Goal: Transaction & Acquisition: Book appointment/travel/reservation

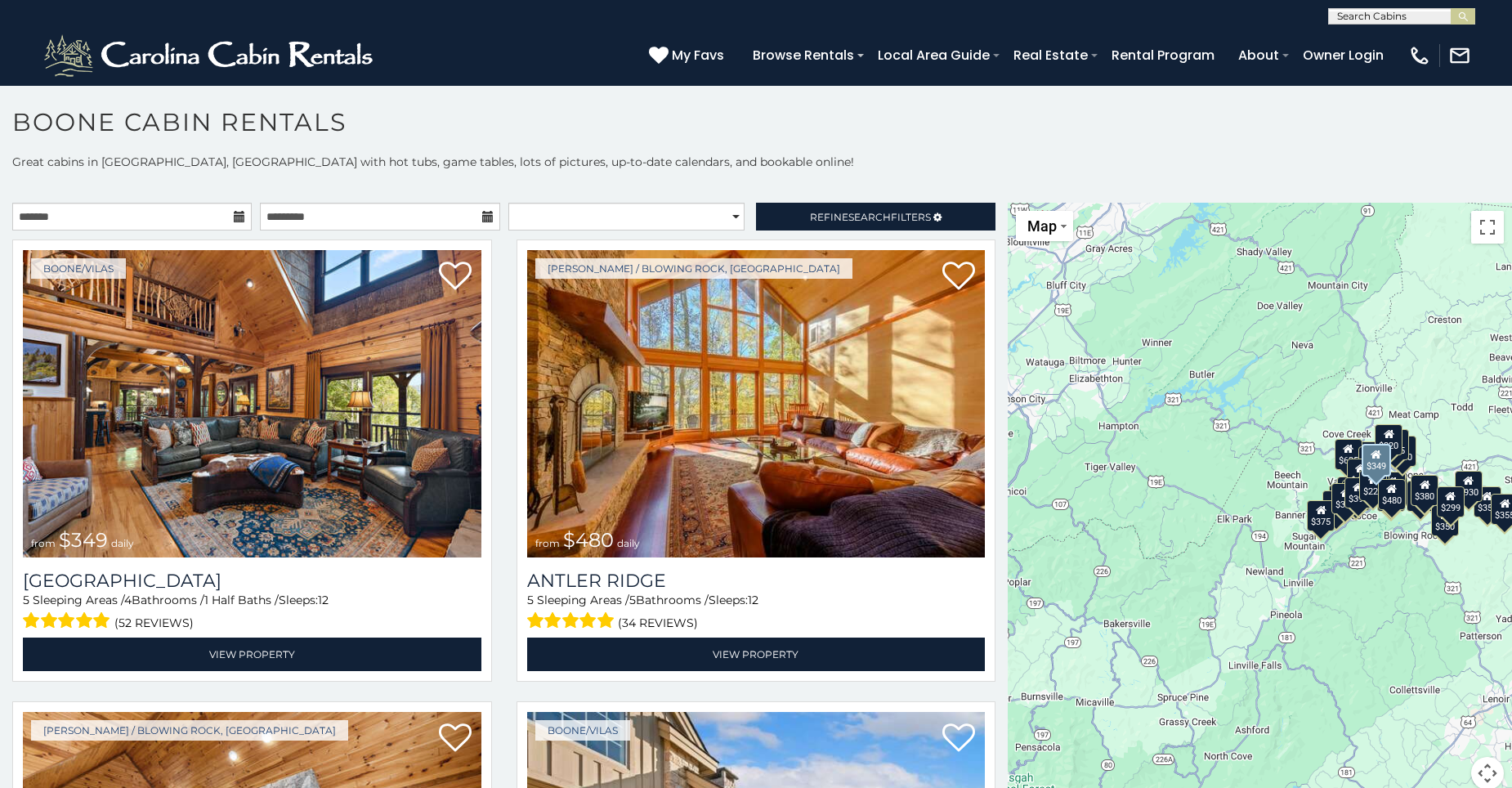
scroll to position [9, 0]
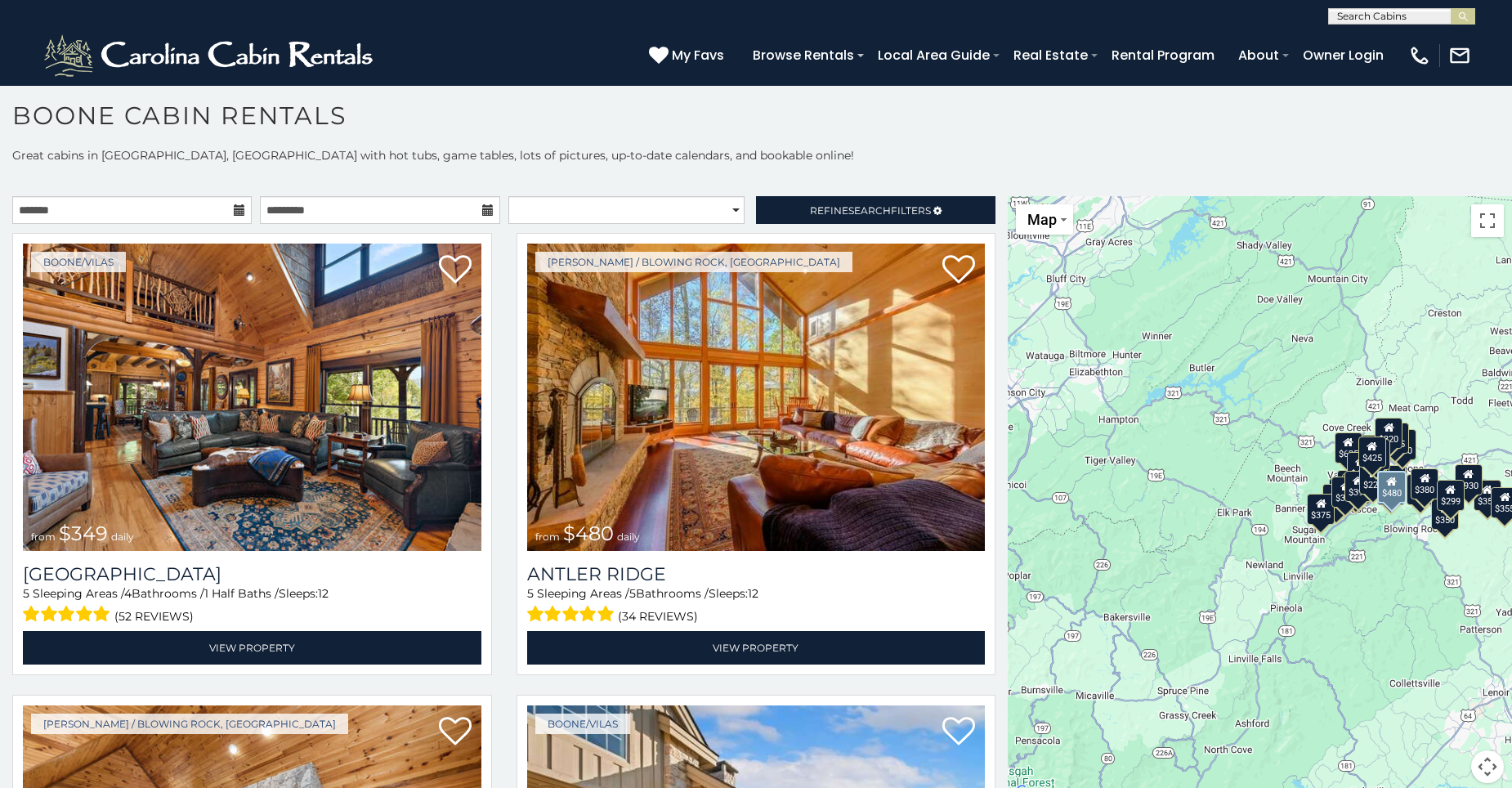
click at [993, 675] on div "Boone / Blowing Rock, NC from $480 daily Antler Ridge 5 Sleeping Areas / 5 Bath…" at bounding box center [756, 459] width 504 height 452
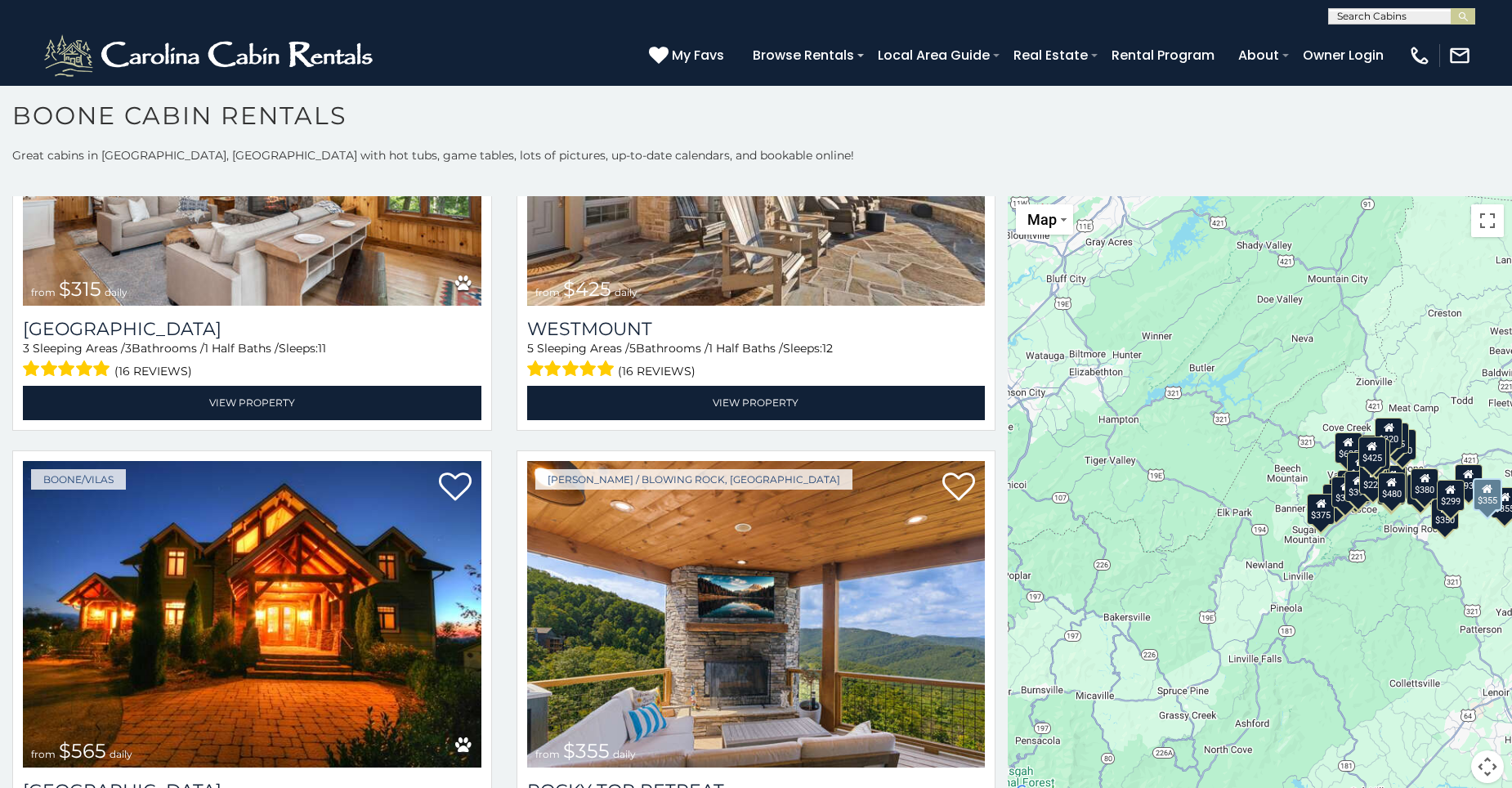
scroll to position [817, 0]
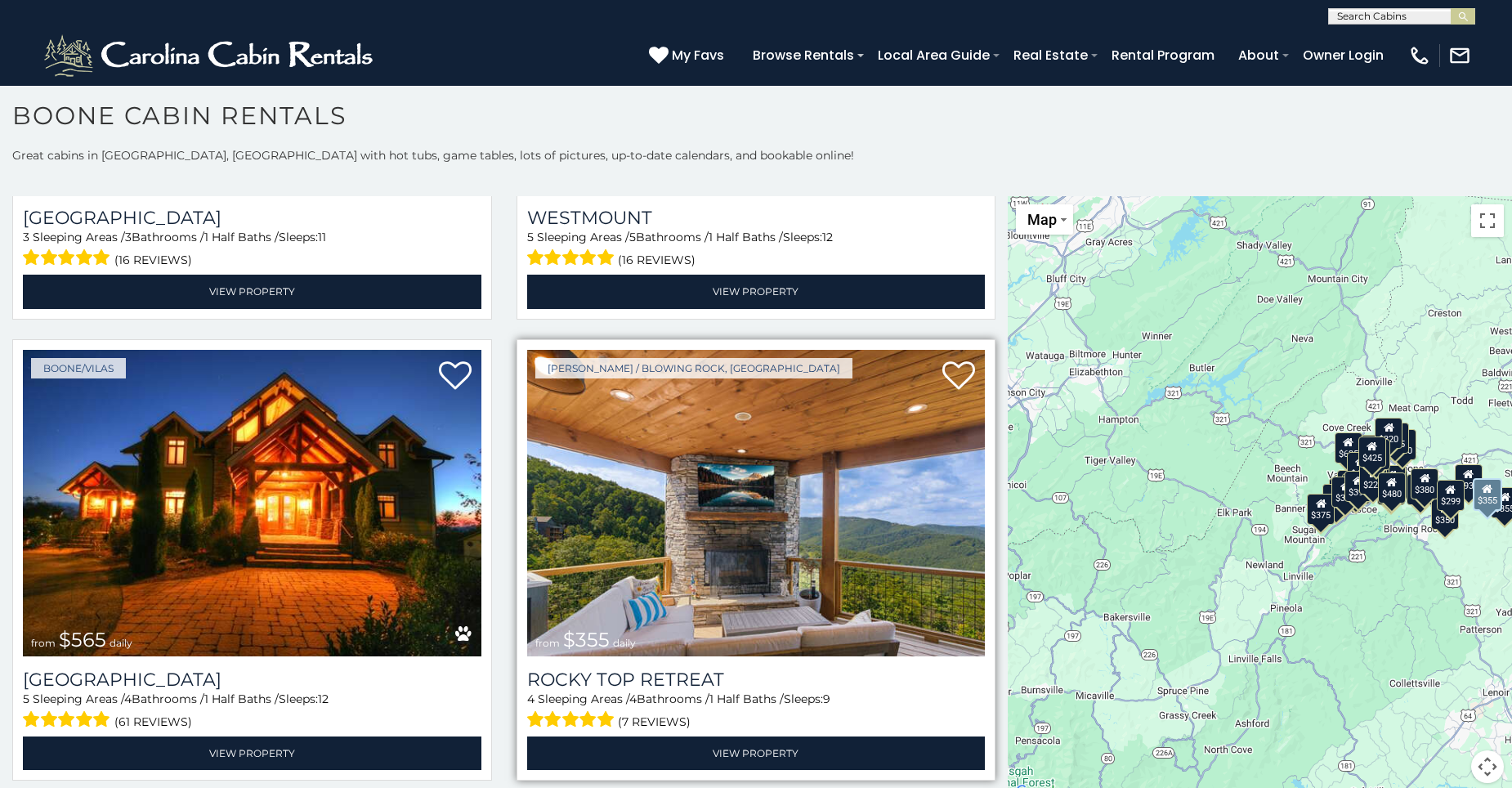
click at [633, 624] on span "from $355 daily" at bounding box center [585, 640] width 117 height 33
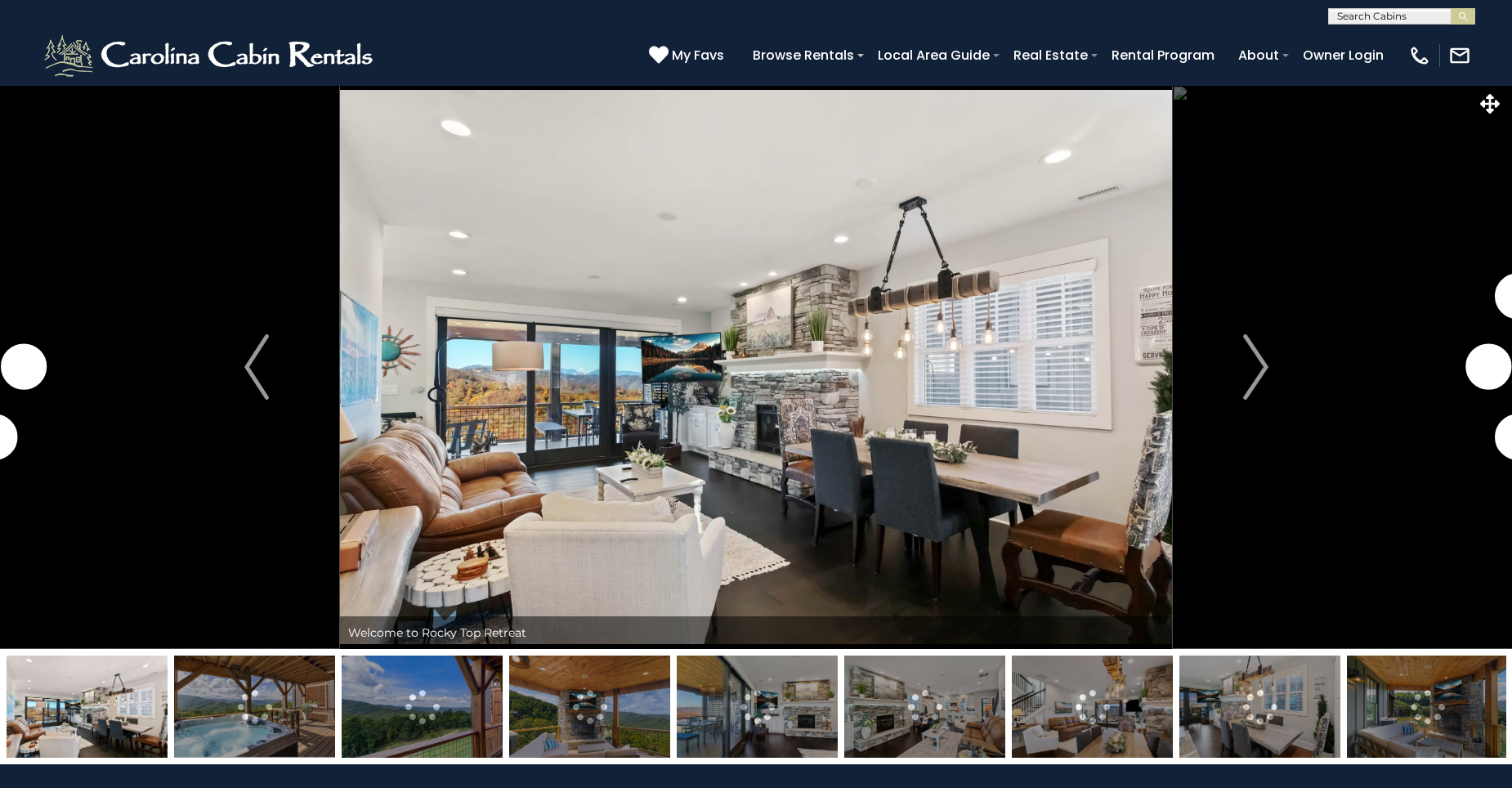
click at [1258, 373] on img "Next" at bounding box center [1255, 368] width 25 height 66
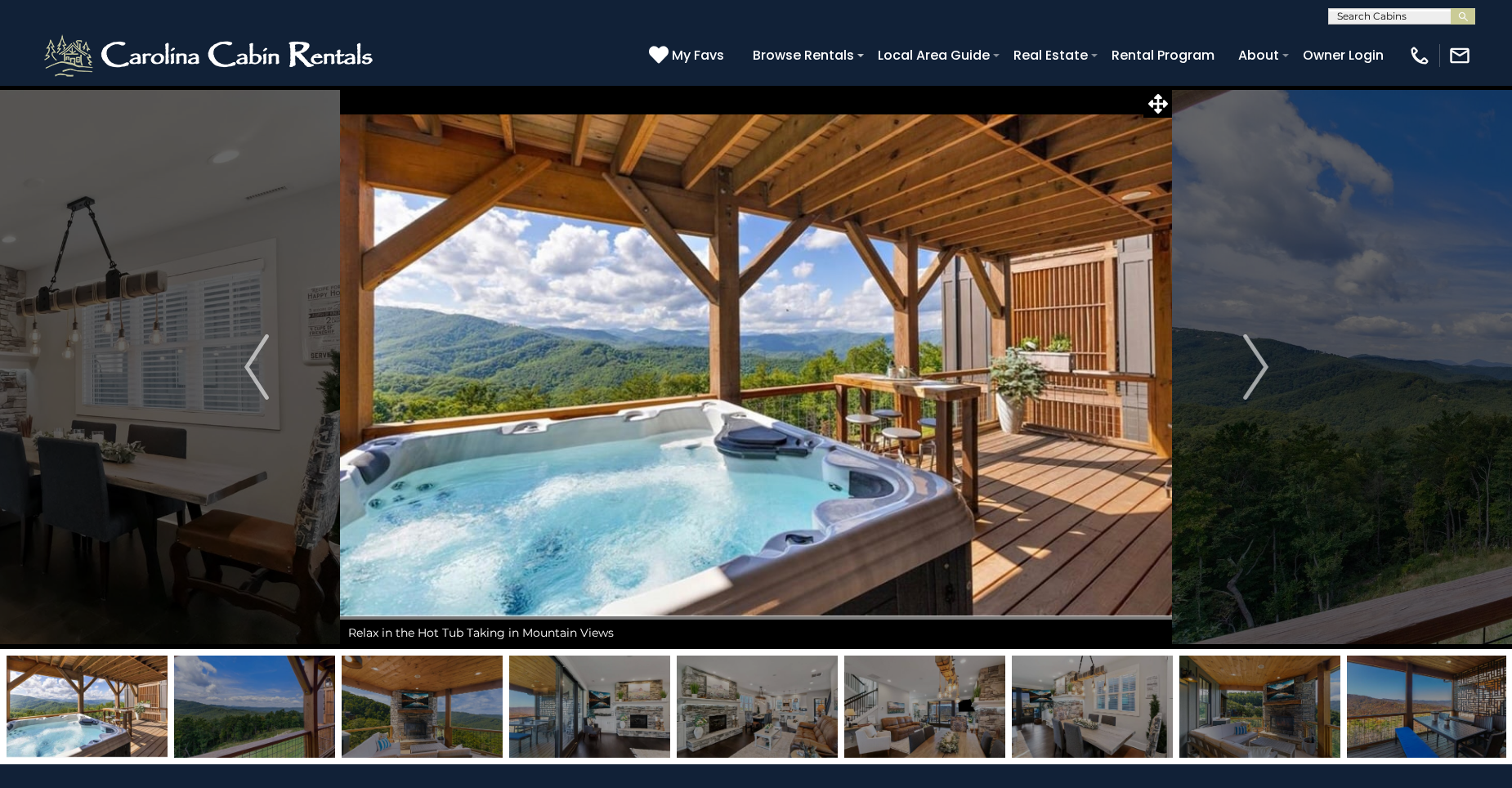
click at [1258, 373] on img "Next" at bounding box center [1255, 368] width 25 height 66
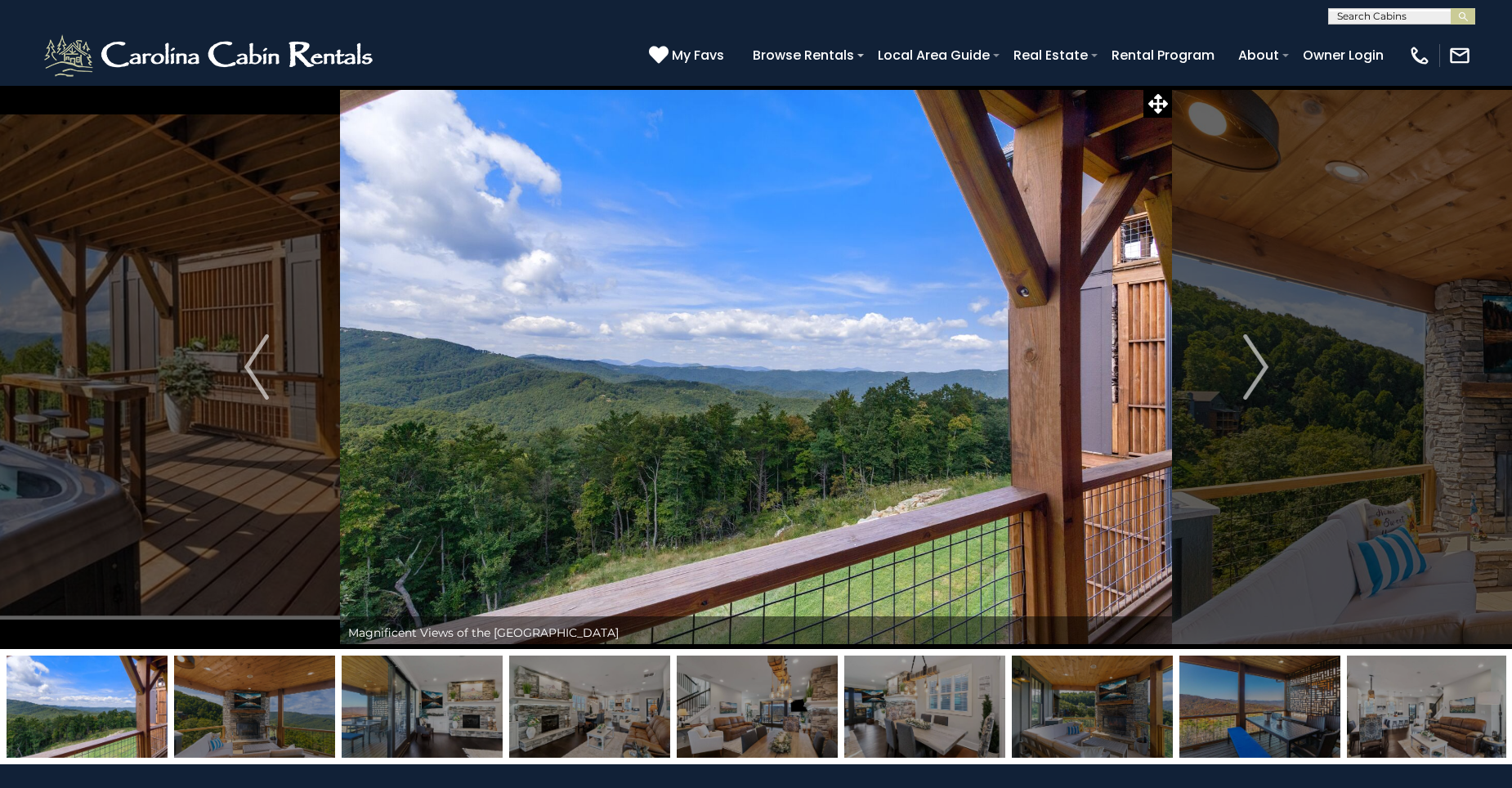
click at [1258, 373] on img "Next" at bounding box center [1255, 368] width 25 height 66
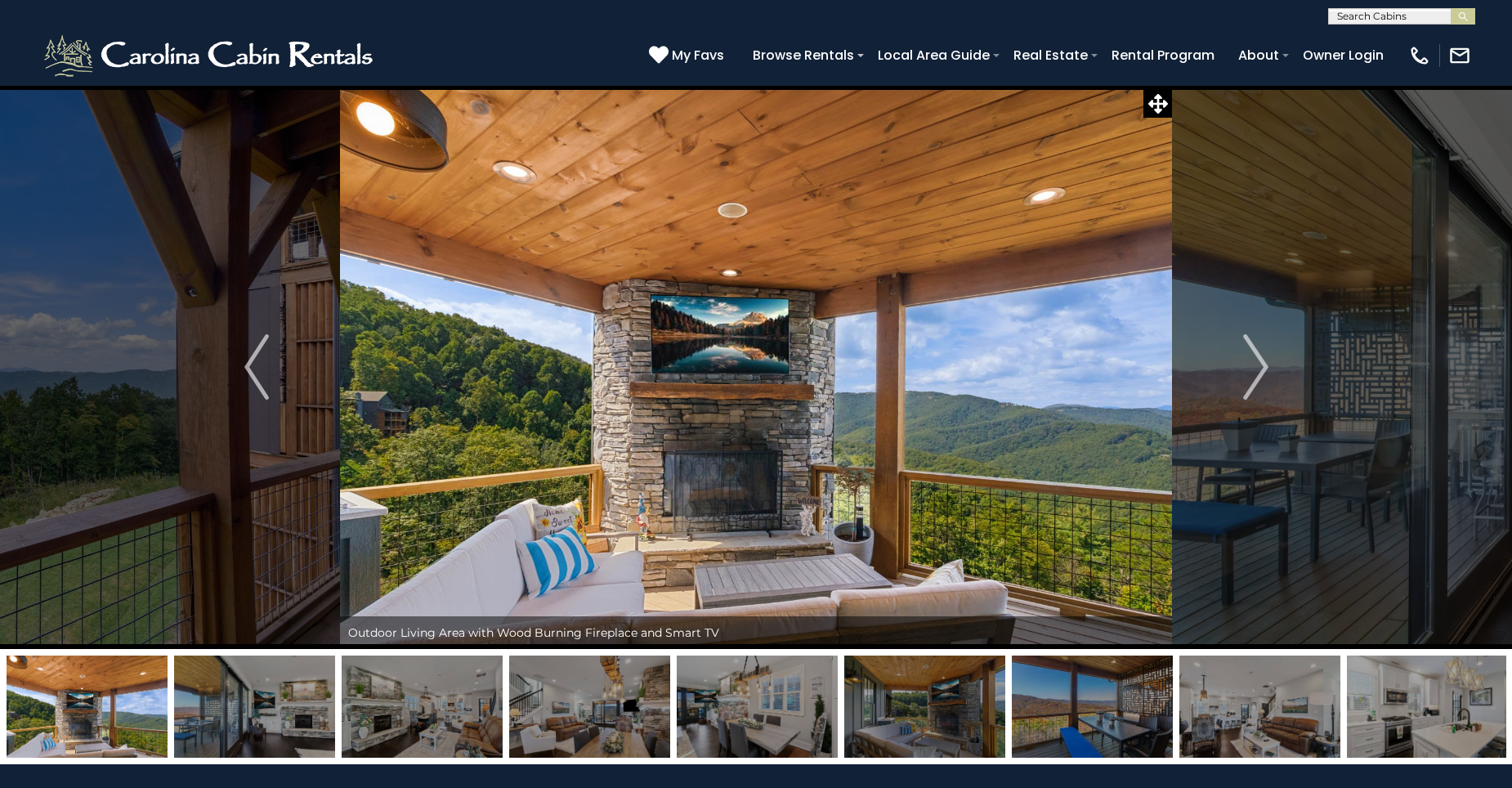
click at [1258, 373] on img "Next" at bounding box center [1255, 368] width 25 height 66
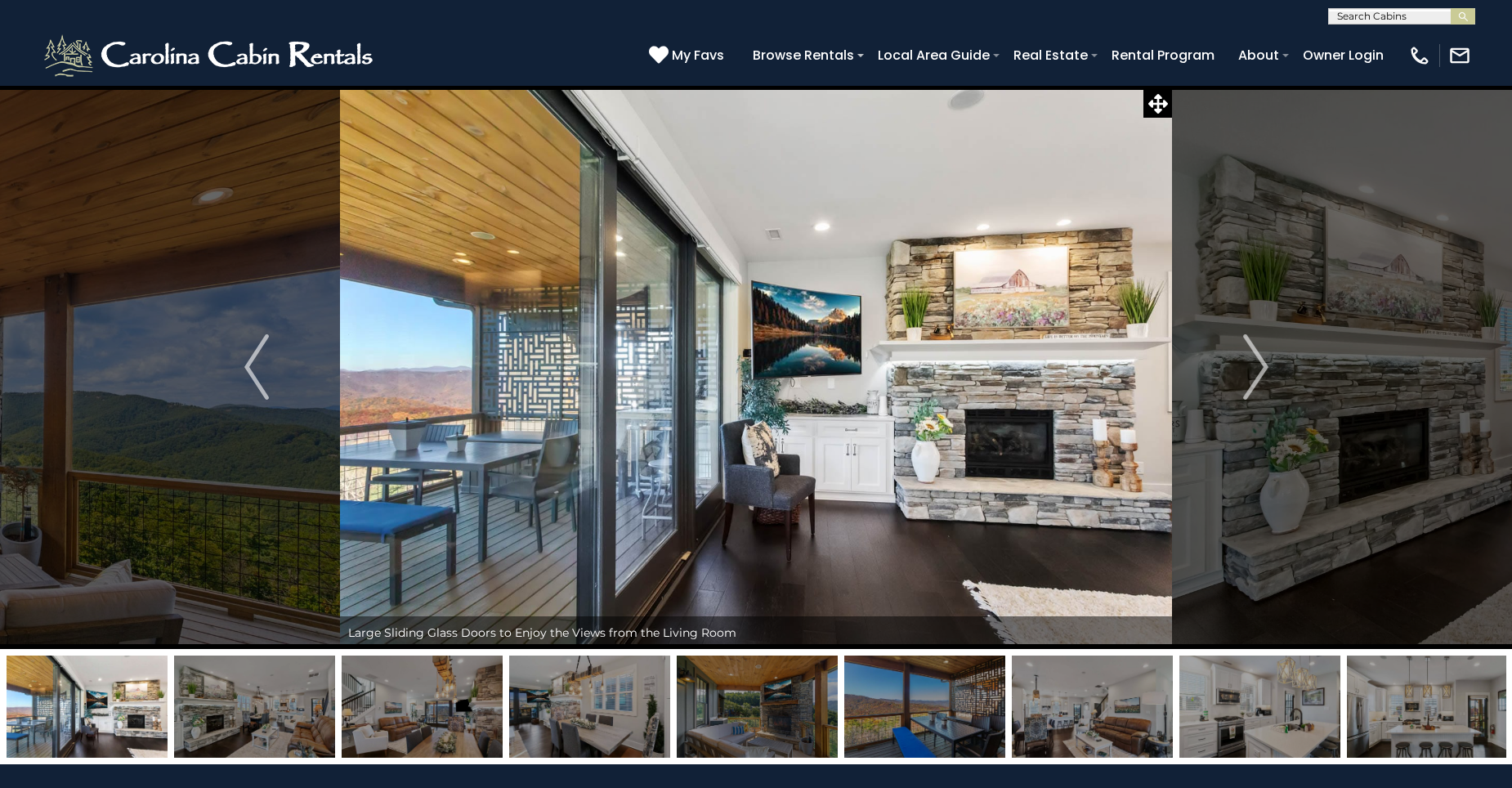
click at [1258, 373] on img "Next" at bounding box center [1255, 368] width 25 height 66
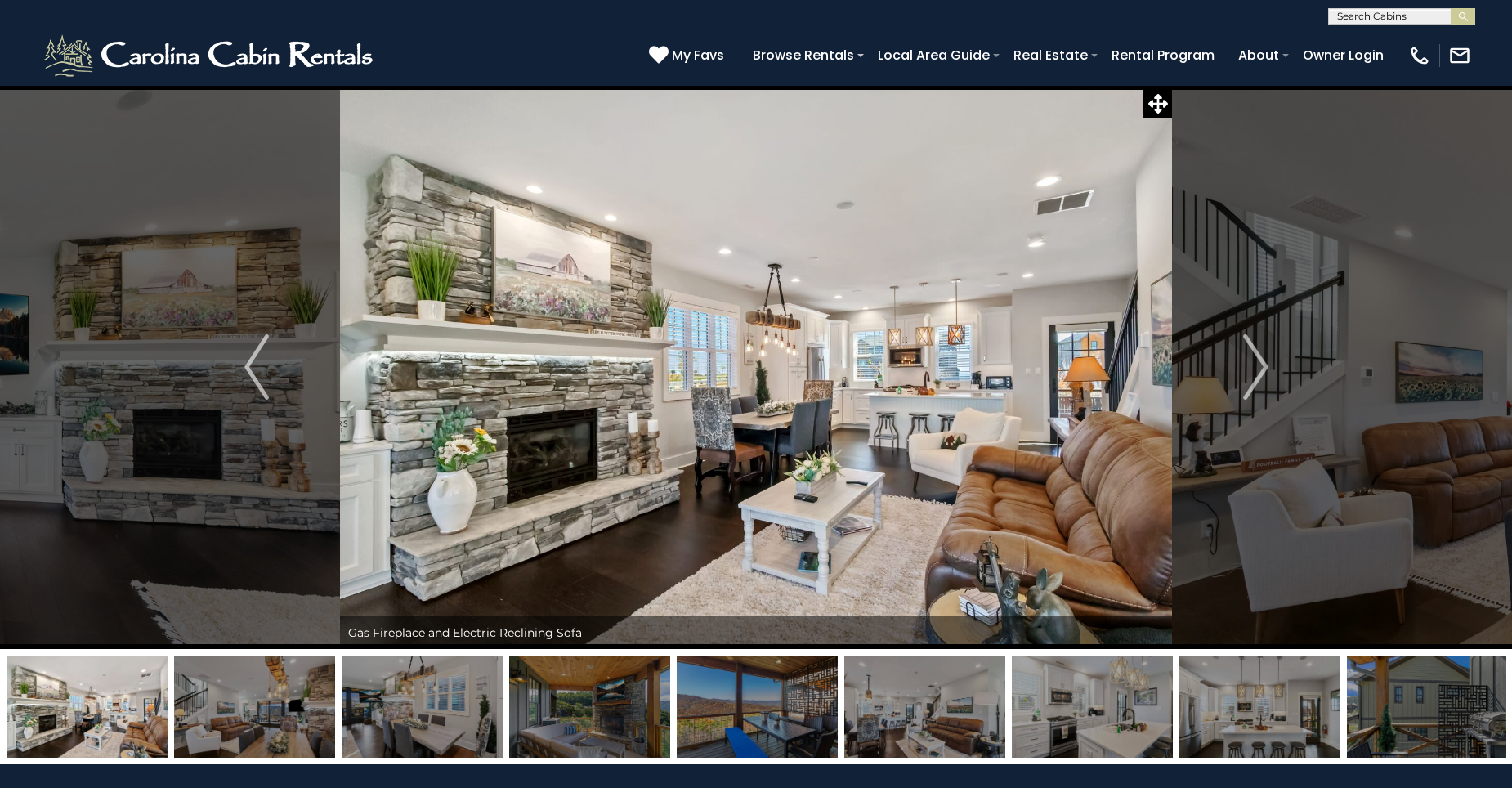
click at [1258, 373] on img "Next" at bounding box center [1255, 368] width 25 height 66
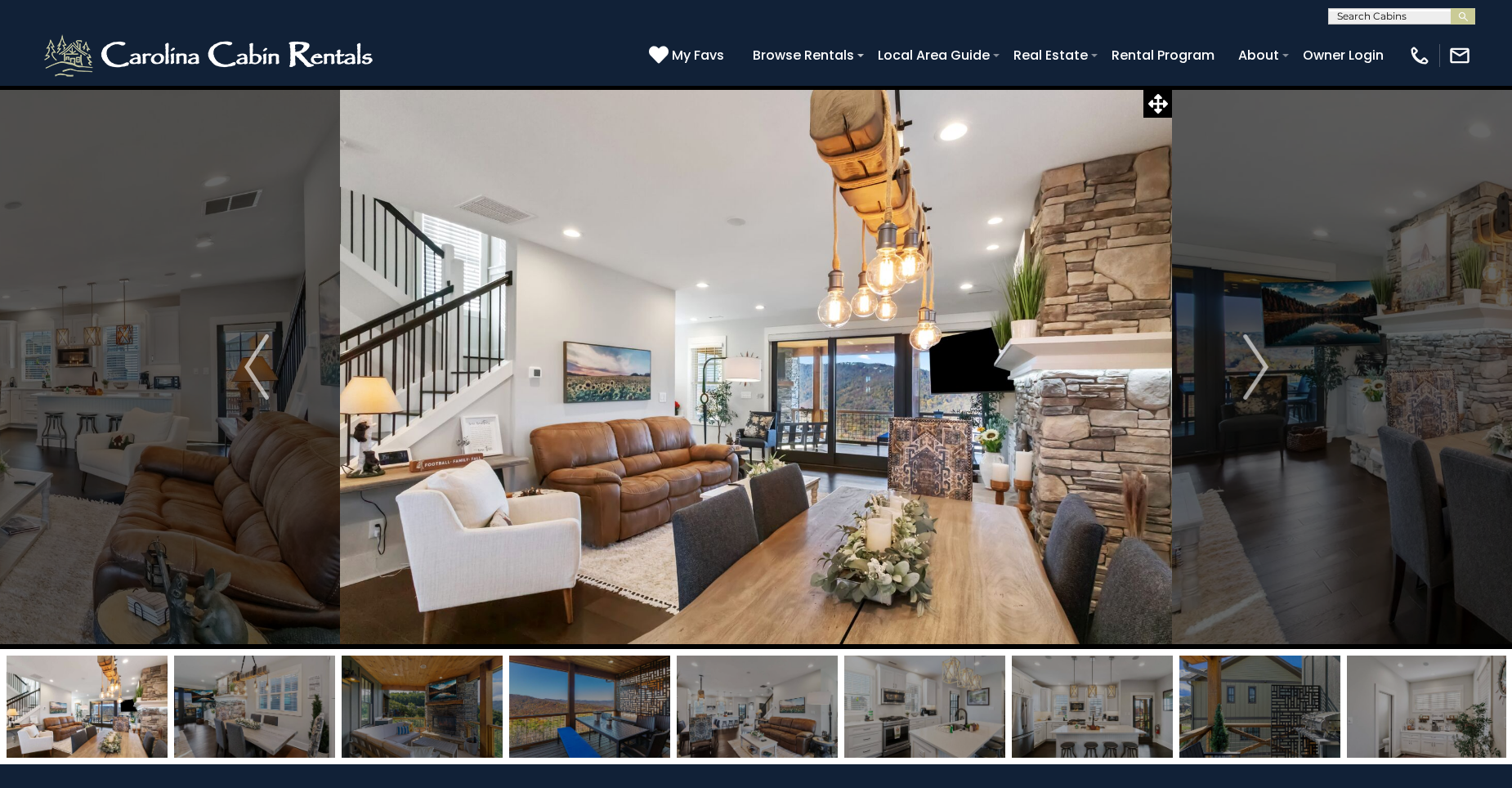
click at [1258, 373] on img "Next" at bounding box center [1255, 368] width 25 height 66
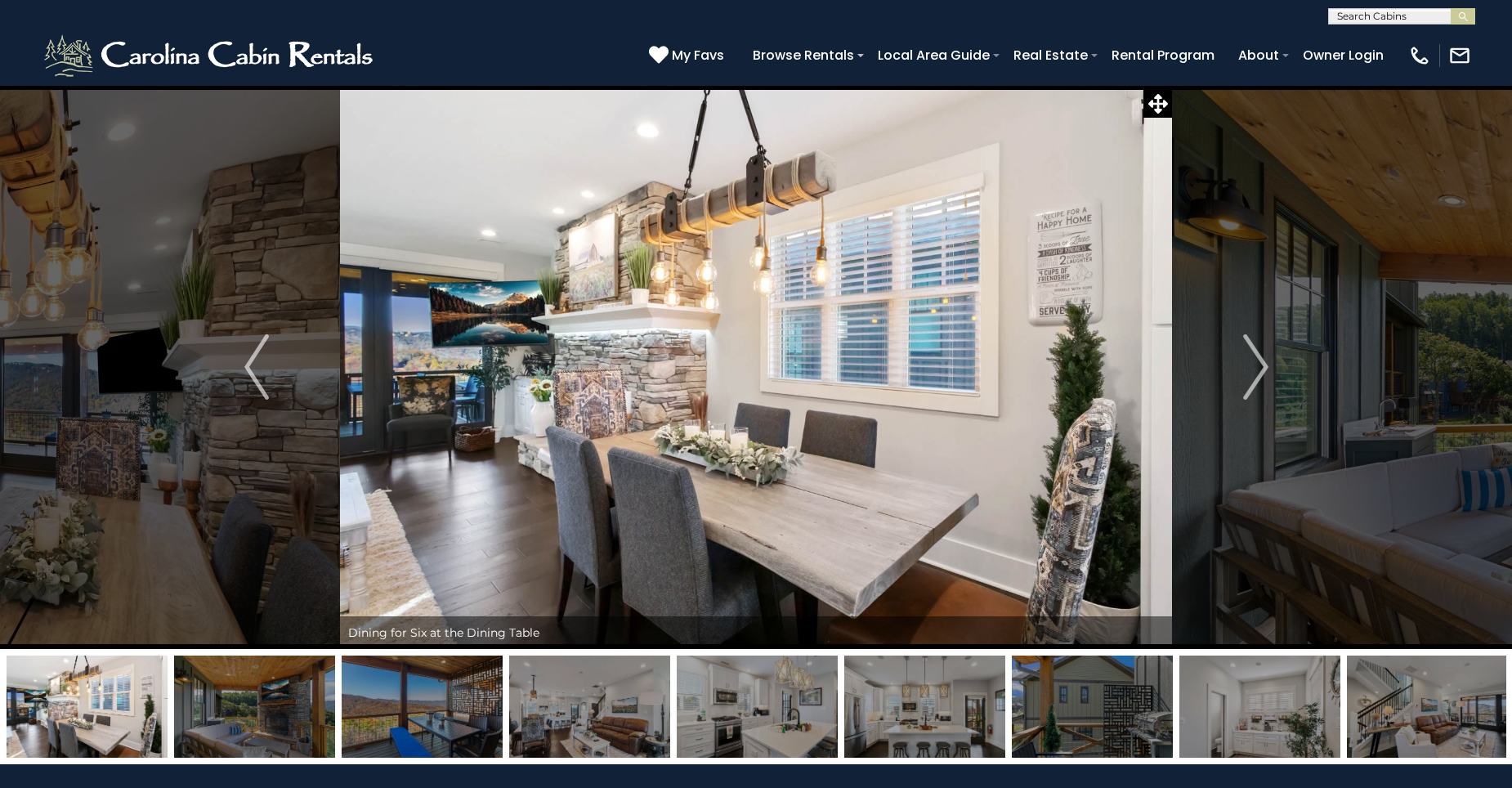
click at [1258, 373] on img "Next" at bounding box center [1255, 368] width 25 height 66
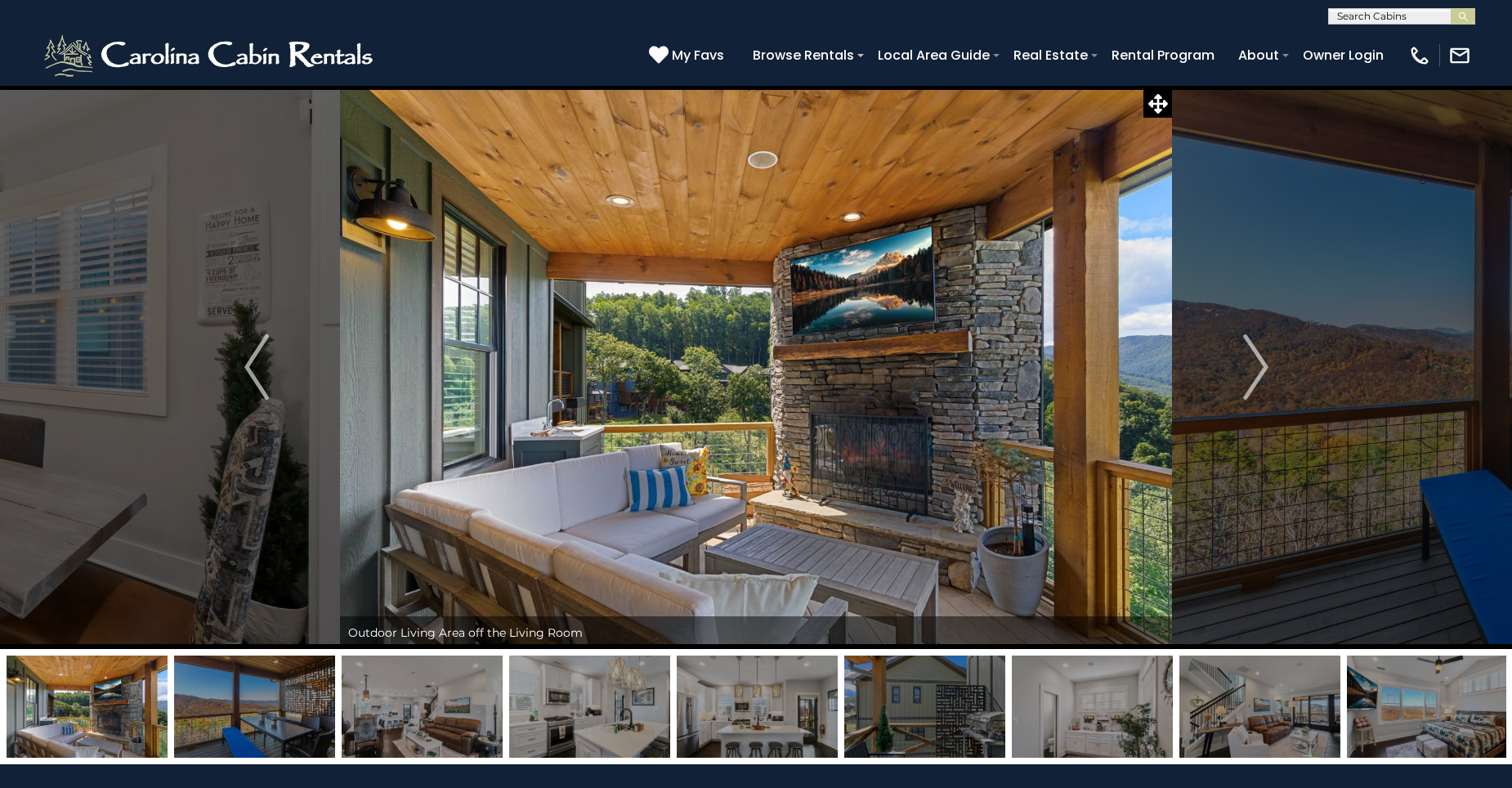
click at [1258, 373] on img "Next" at bounding box center [1255, 368] width 25 height 66
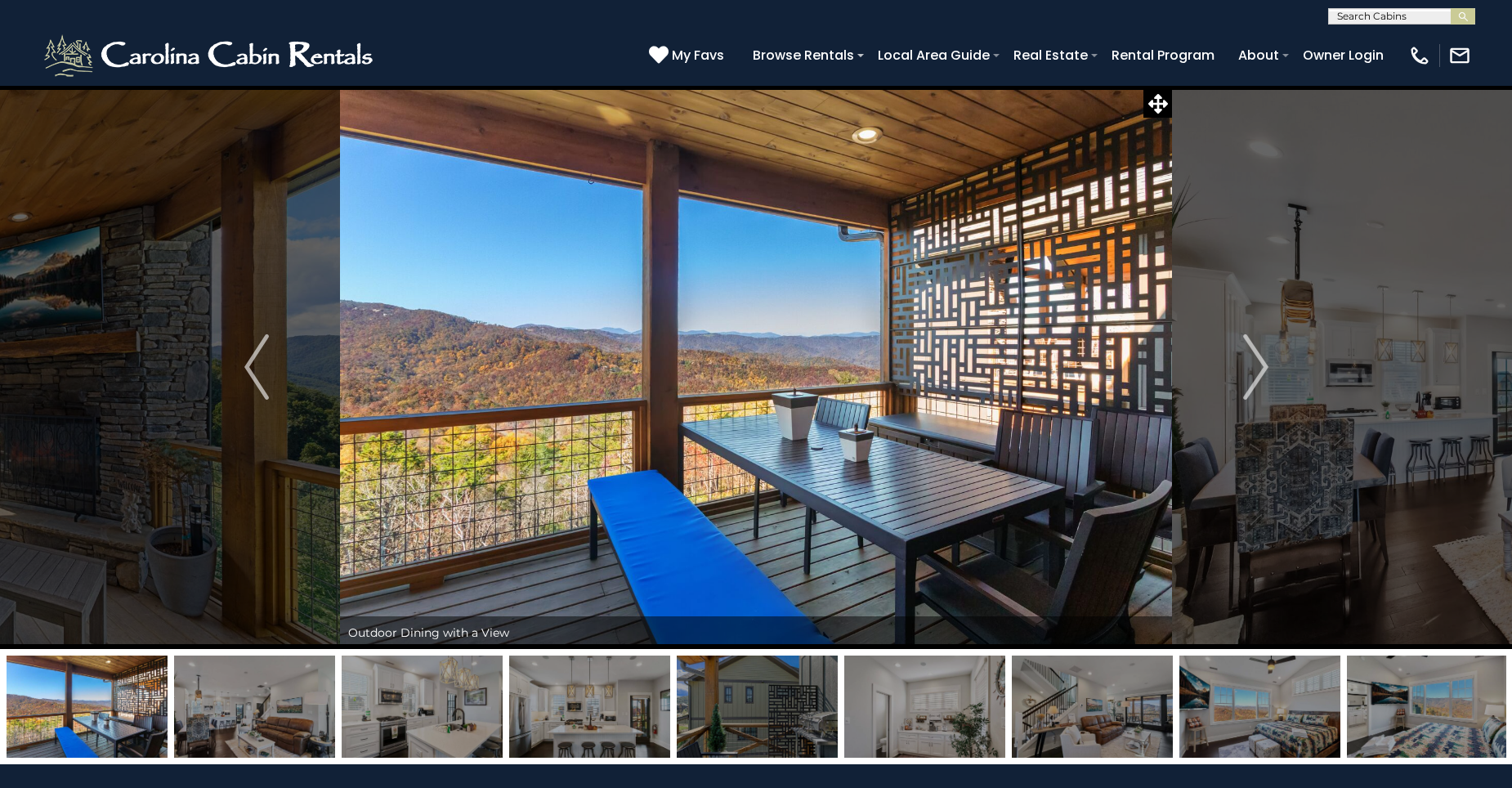
click at [1258, 373] on img "Next" at bounding box center [1255, 368] width 25 height 66
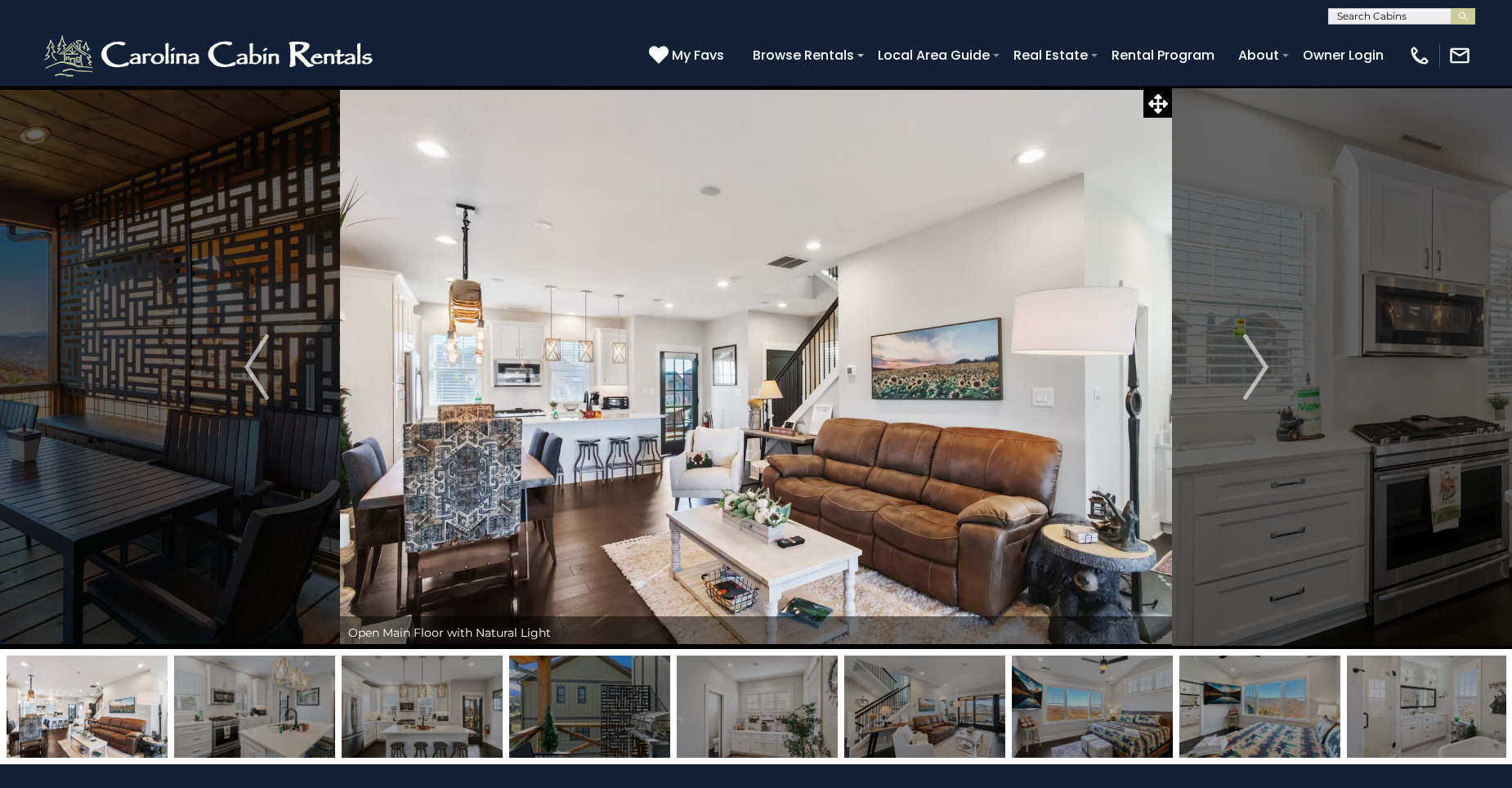
click at [1258, 373] on img "Next" at bounding box center [1255, 368] width 25 height 66
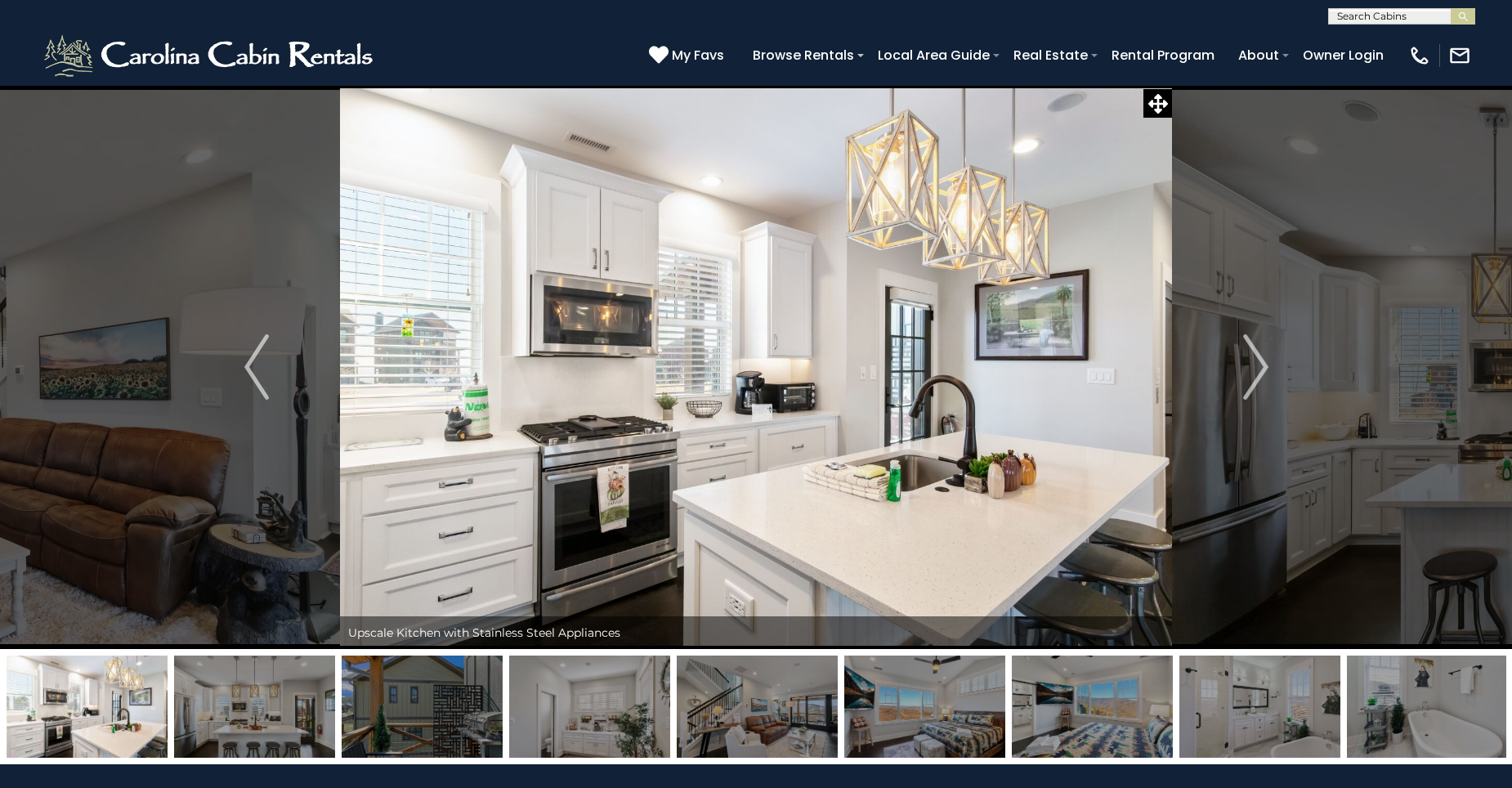
click at [1258, 373] on img "Next" at bounding box center [1255, 368] width 25 height 66
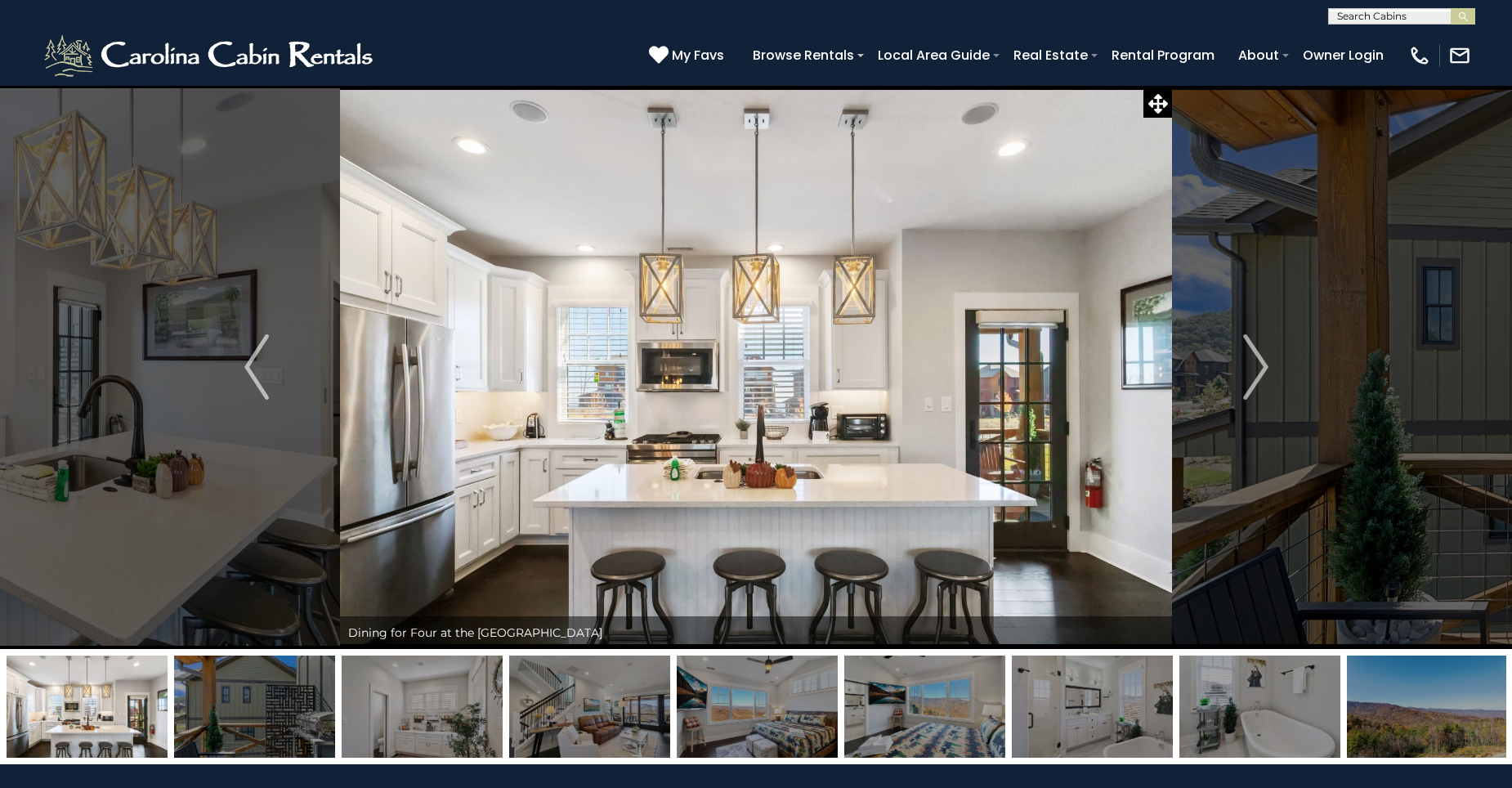
click at [1258, 373] on img "Next" at bounding box center [1255, 368] width 25 height 66
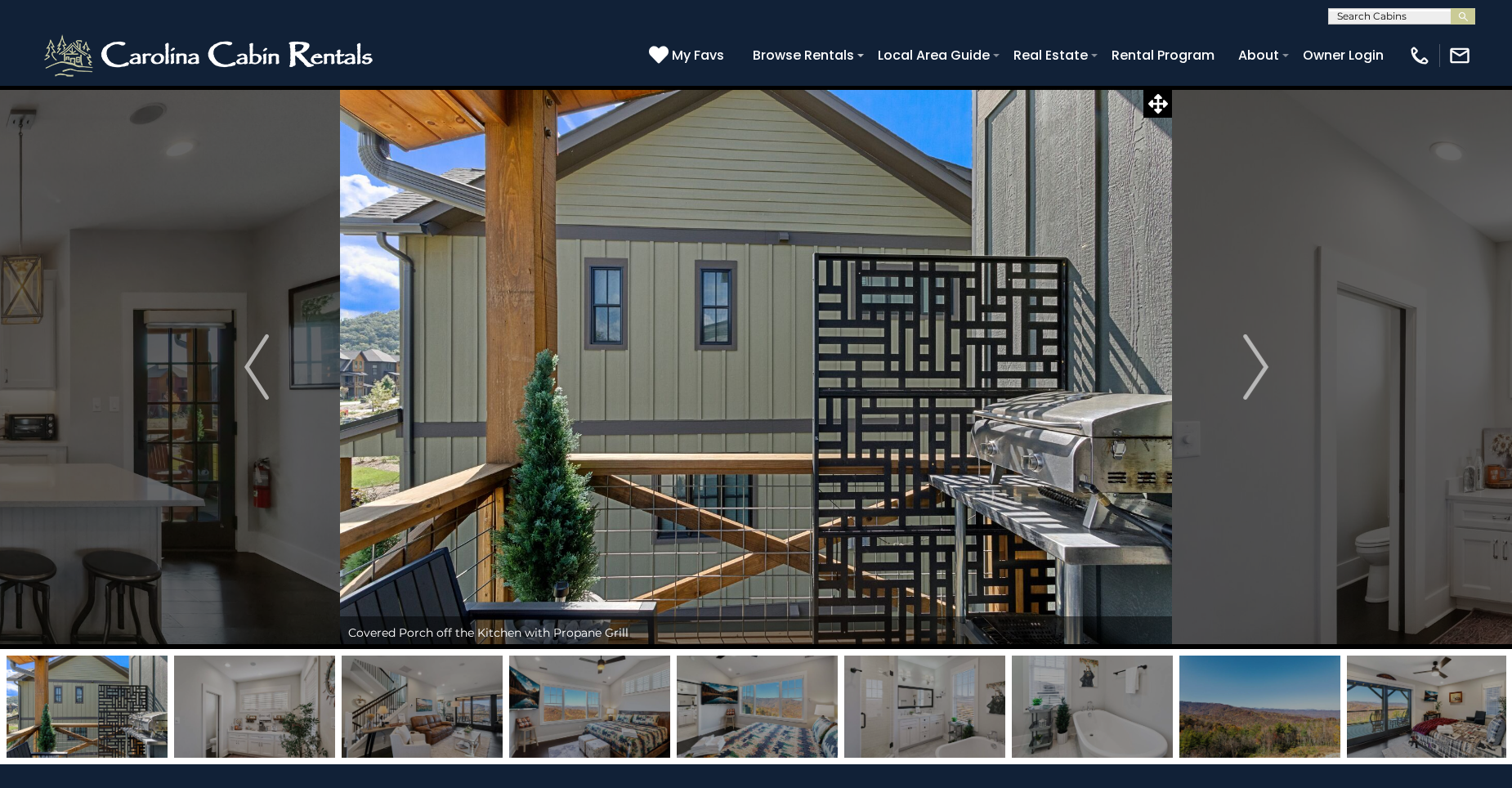
click at [1258, 373] on img "Next" at bounding box center [1255, 368] width 25 height 66
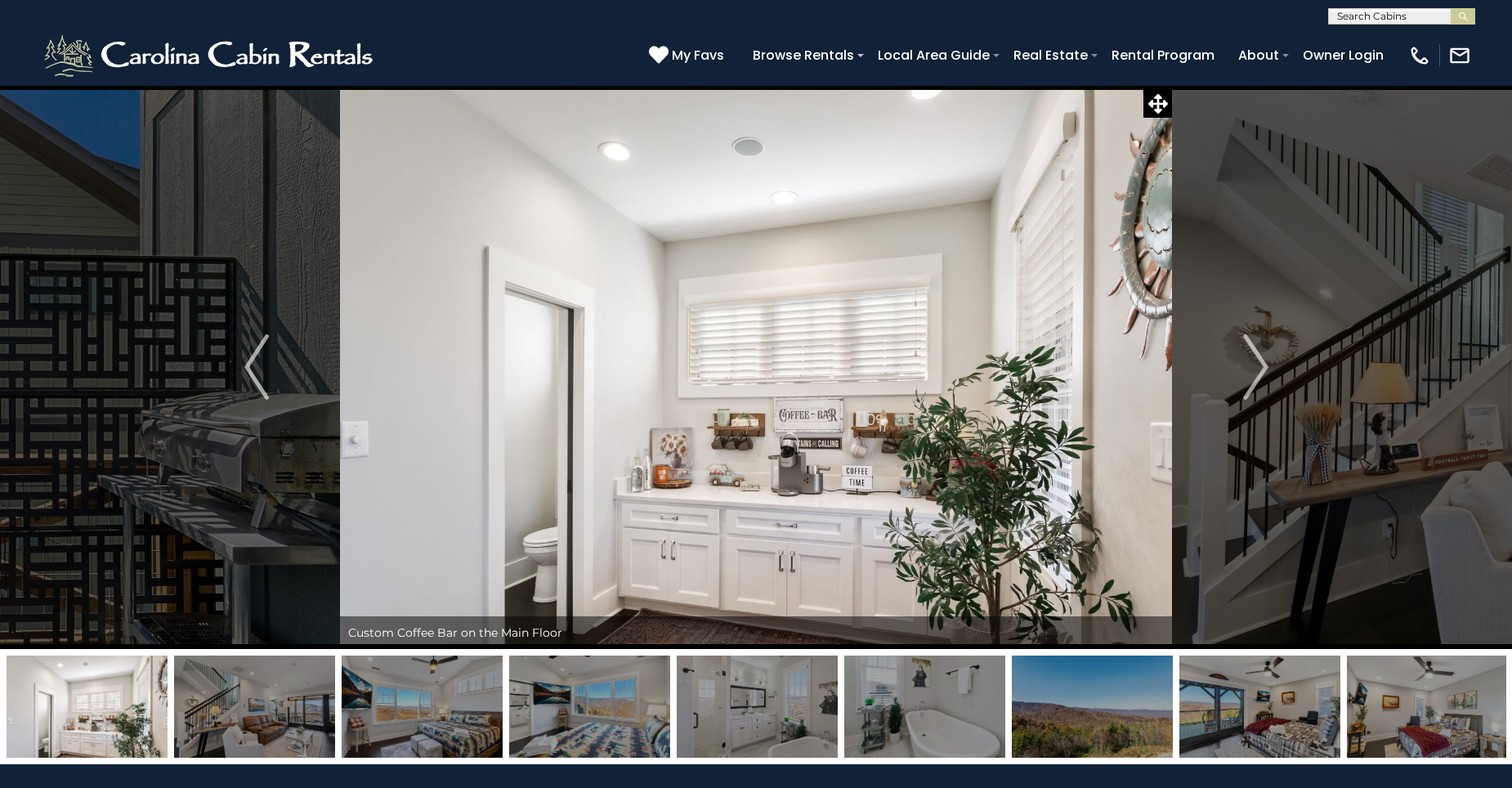
click at [1258, 373] on img "Next" at bounding box center [1255, 368] width 25 height 66
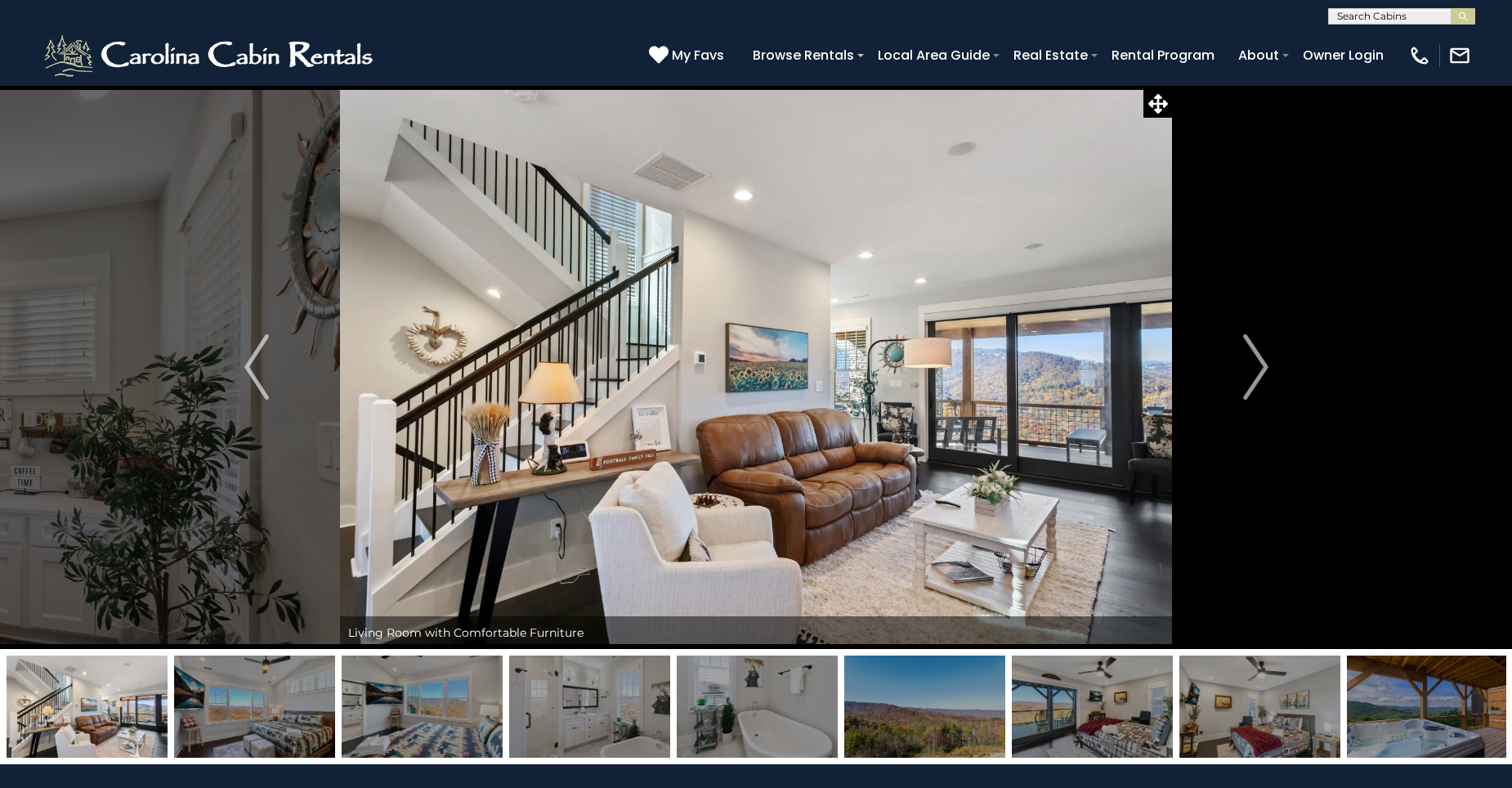
click at [1258, 373] on img "Next" at bounding box center [1255, 368] width 25 height 66
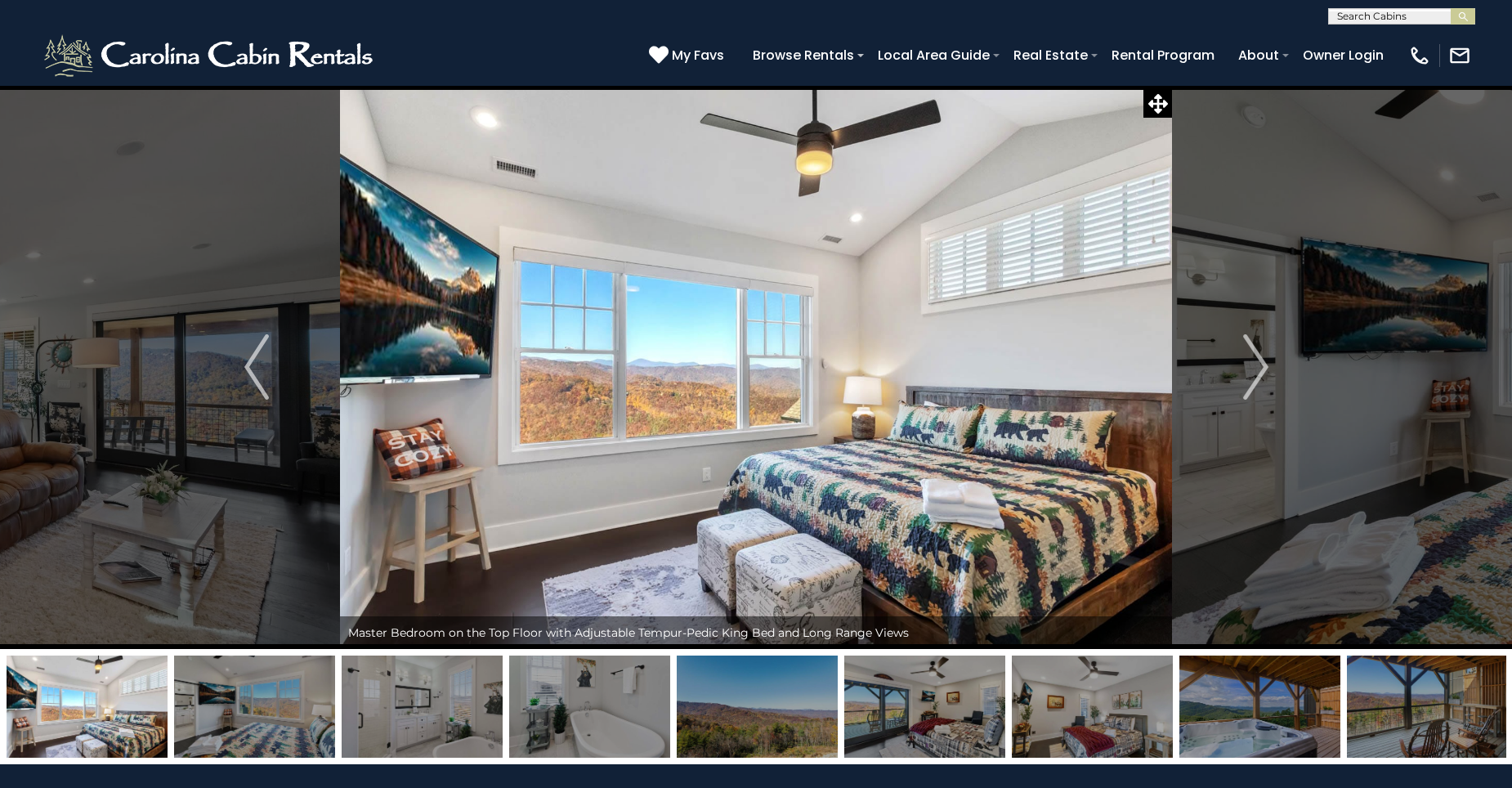
click at [1258, 373] on img "Next" at bounding box center [1255, 368] width 25 height 66
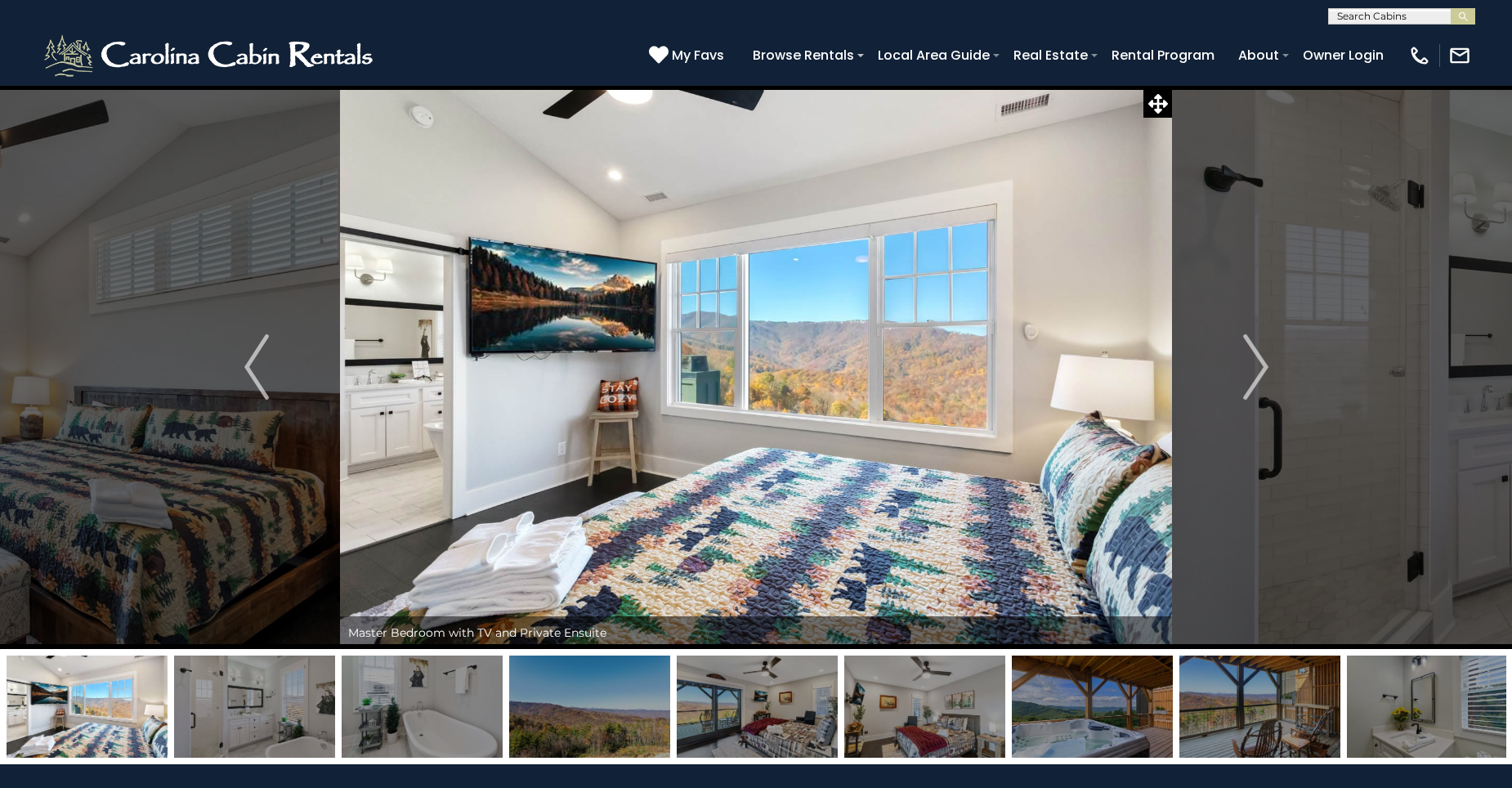
click at [1258, 373] on img "Next" at bounding box center [1255, 368] width 25 height 66
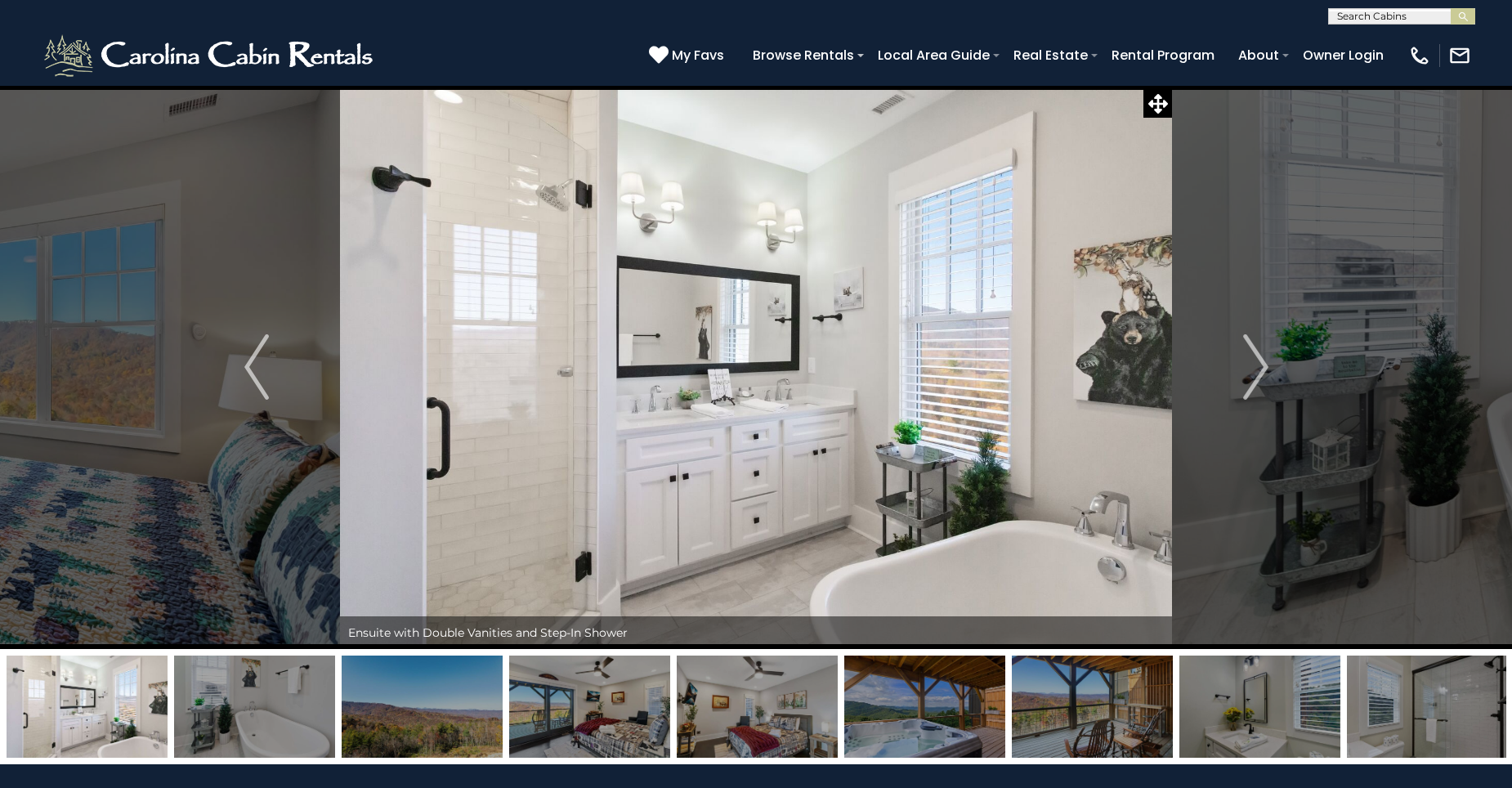
click at [1258, 373] on img "Next" at bounding box center [1255, 368] width 25 height 66
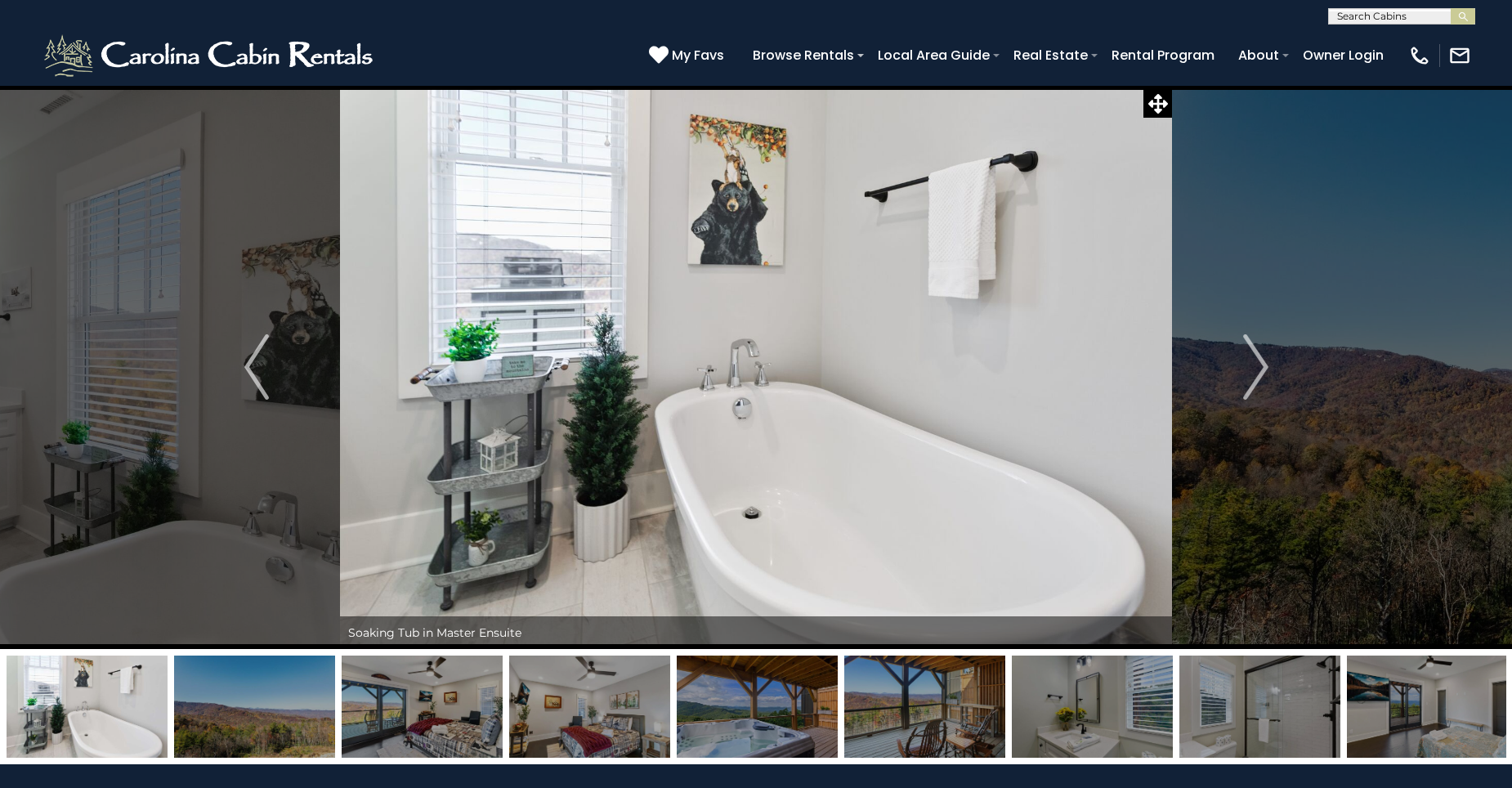
click at [1258, 373] on img "Next" at bounding box center [1255, 368] width 25 height 66
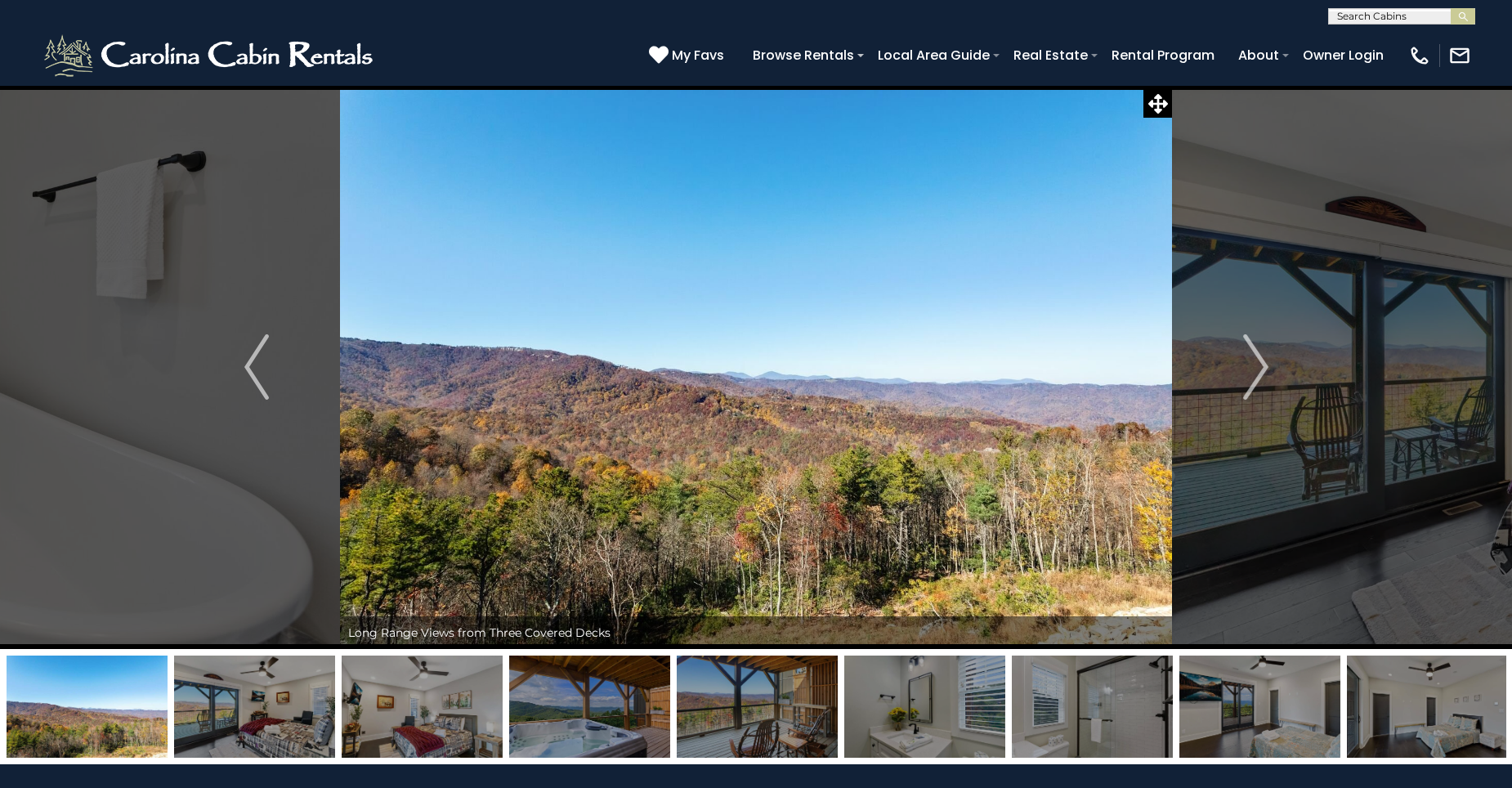
click at [1258, 373] on img "Next" at bounding box center [1255, 368] width 25 height 66
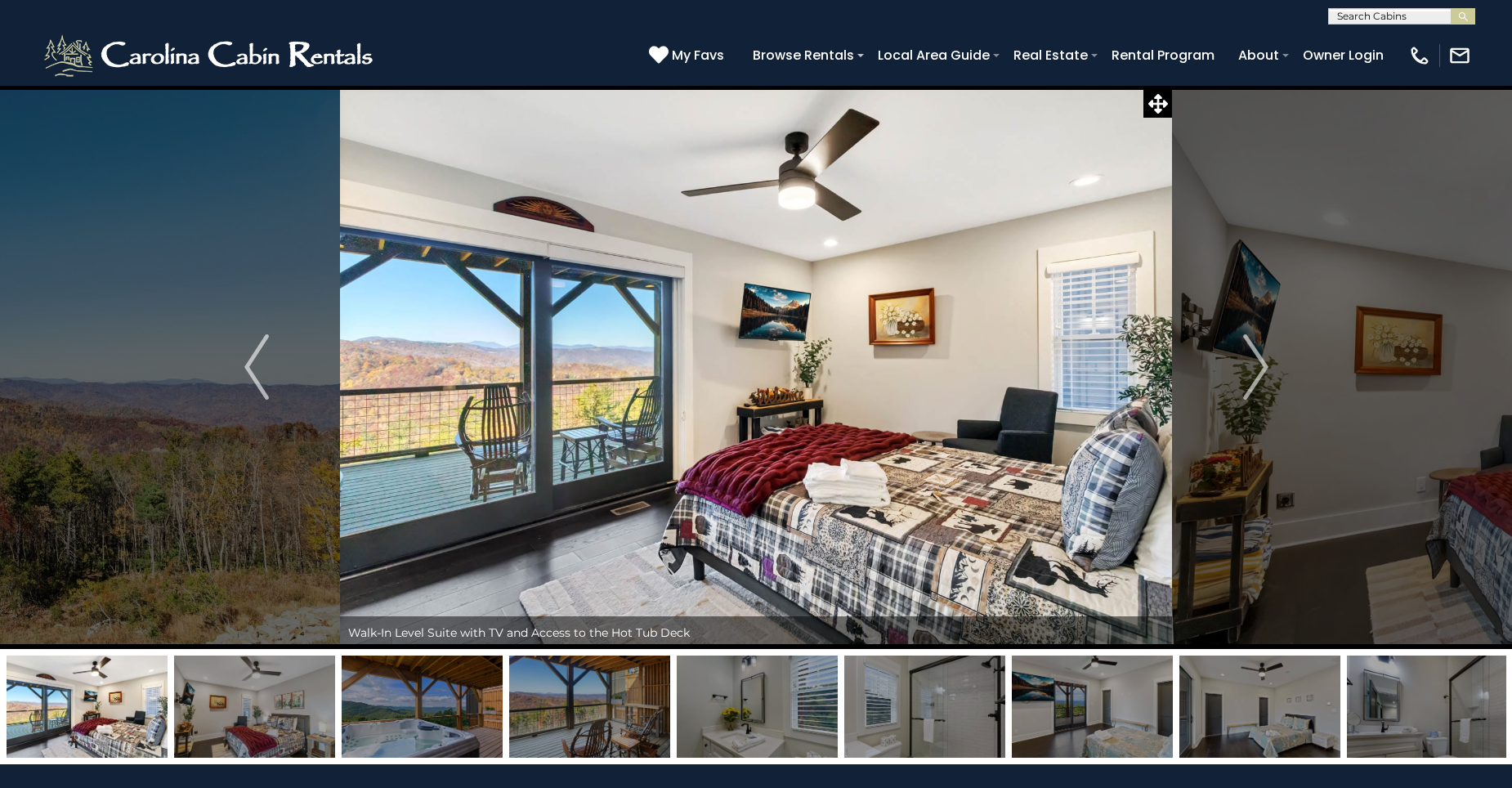
click at [1258, 373] on img "Next" at bounding box center [1255, 368] width 25 height 66
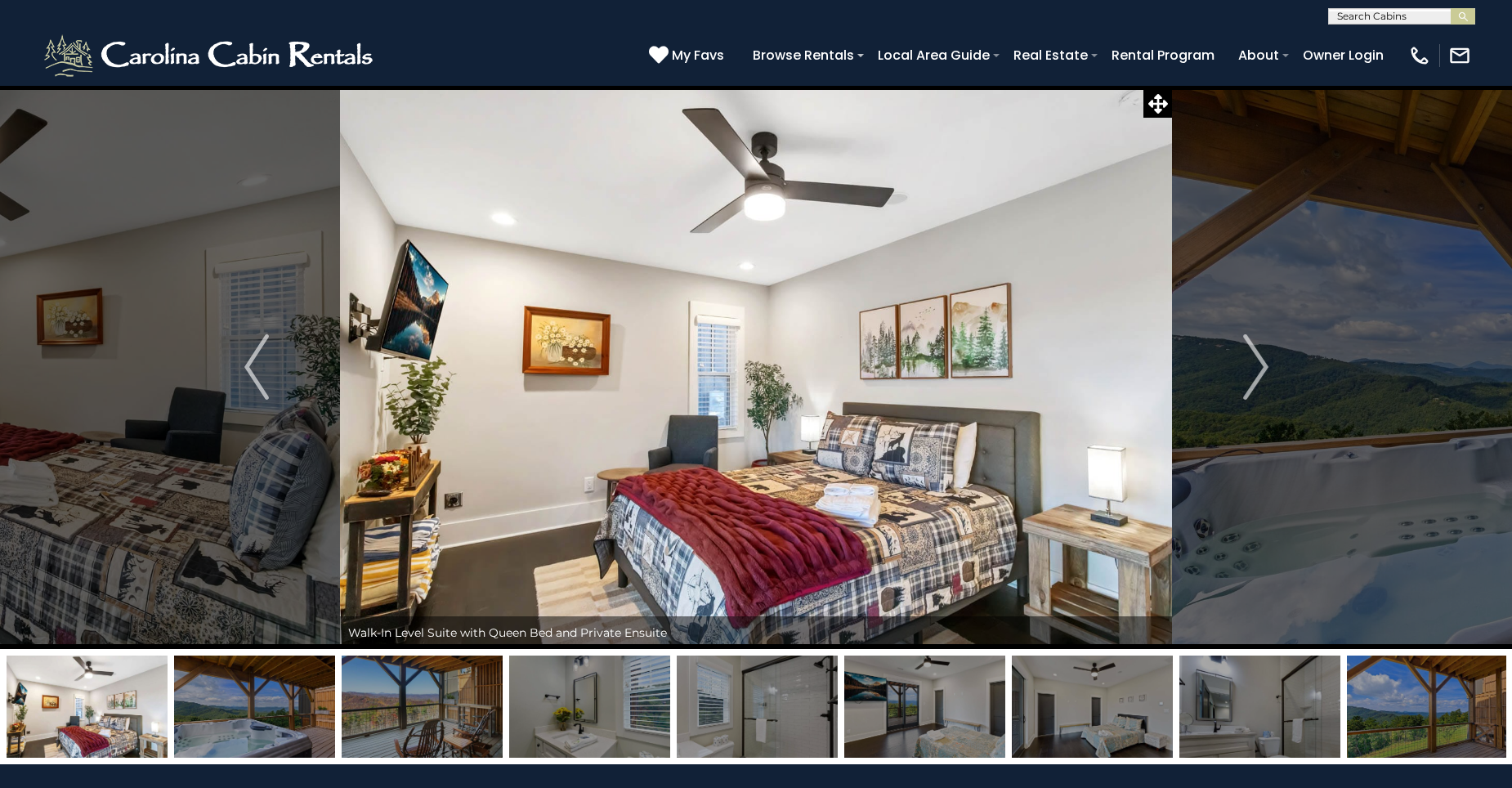
click at [1258, 373] on img "Next" at bounding box center [1255, 368] width 25 height 66
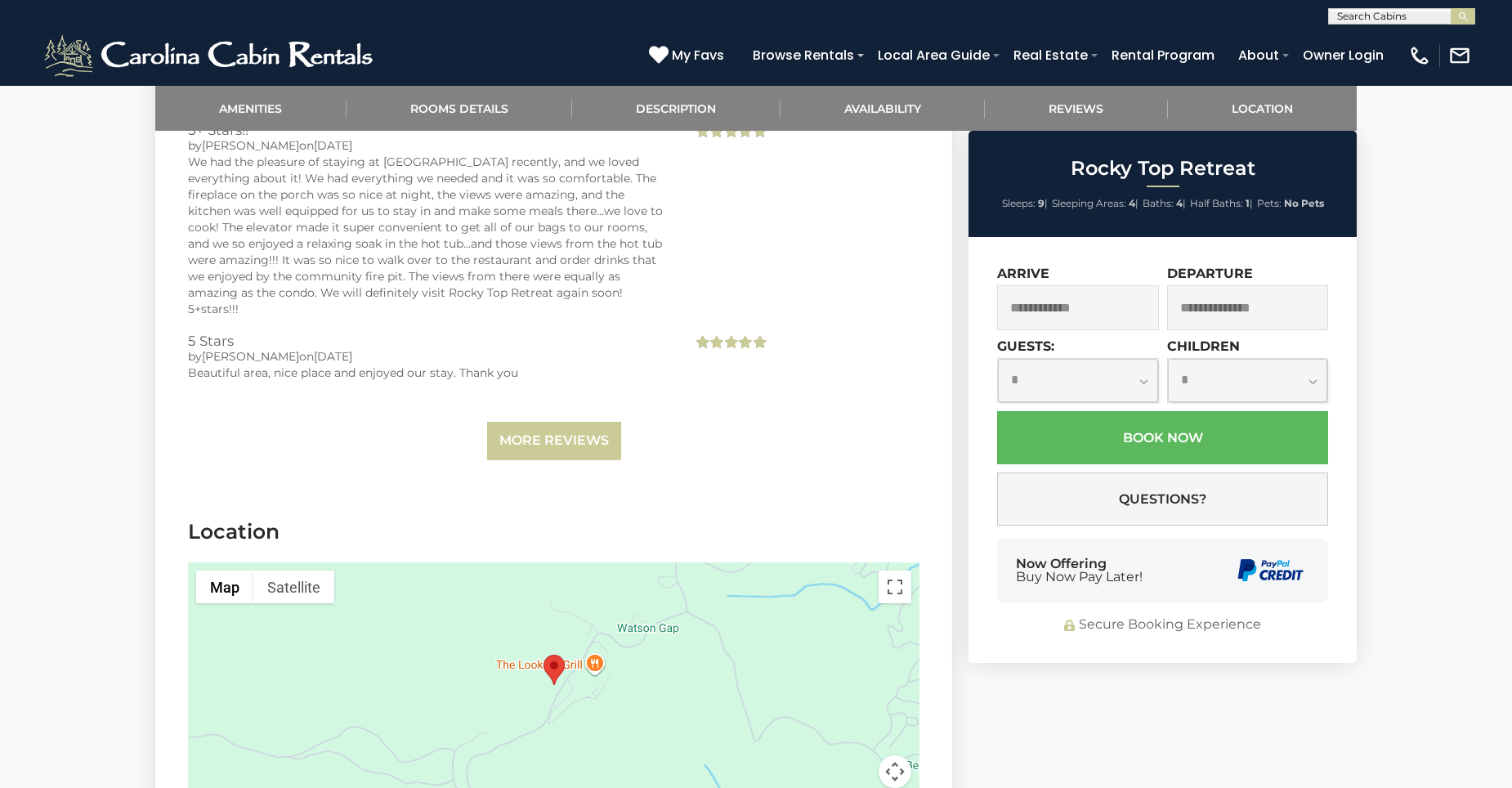
scroll to position [4476, 0]
